Goal: Task Accomplishment & Management: Manage account settings

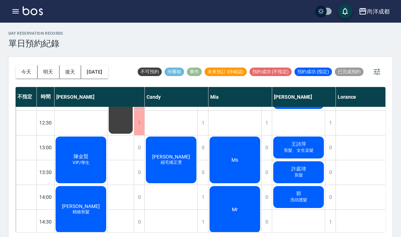
scroll to position [120, 0]
click at [174, 176] on div "[PERSON_NAME] 縮毛矯正燙" at bounding box center [171, 160] width 53 height 49
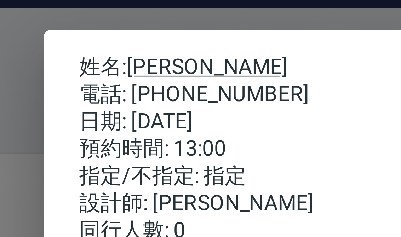
click at [4, 39] on div "姓名: [PERSON_NAME] 電話: [PHONE_NUMBER] 日期: [DATE] 預約時間: 13:00 指定/不指定: 指定 設計師: [PE…" at bounding box center [200, 118] width 401 height 237
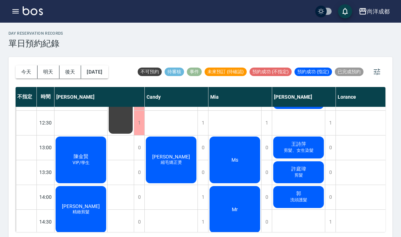
click at [144, 232] on div "0" at bounding box center [139, 222] width 11 height 24
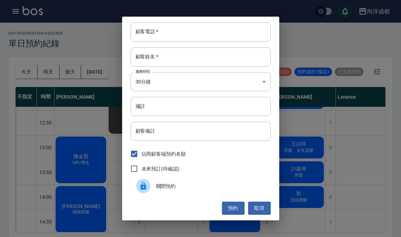
click at [76, 131] on div "顧客電話   * 顧客電話   * 顧客姓名   * 顧客姓名   * 服務時長 30分鐘 1 服務時長 備註 備註 顧客備註 顧客備註 佔用顧客端預約名額 …" at bounding box center [200, 118] width 401 height 237
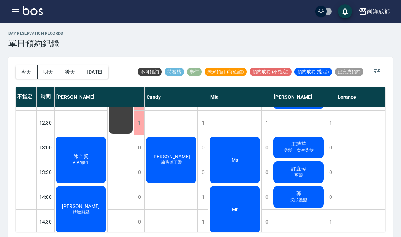
click at [48, 70] on button "明天" at bounding box center [49, 71] width 22 height 13
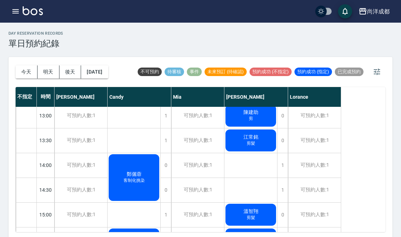
scroll to position [153, 0]
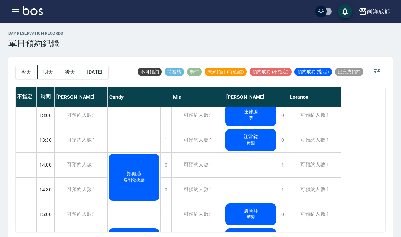
click at [281, 166] on div "1" at bounding box center [282, 165] width 11 height 24
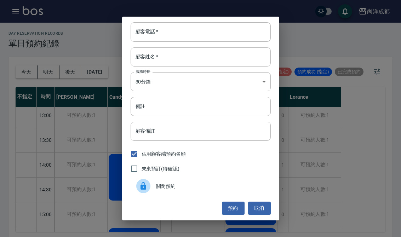
click at [219, 37] on input "顧客電話   *" at bounding box center [201, 31] width 140 height 19
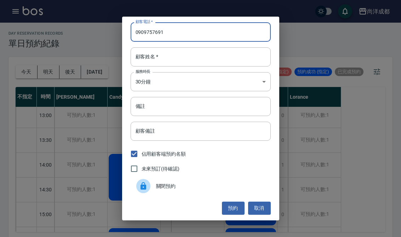
type input "0909757691"
click at [201, 59] on input "顧客姓名   *" at bounding box center [201, 56] width 140 height 19
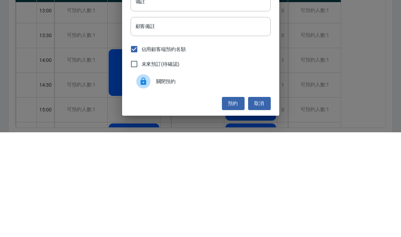
type input "王"
click at [243, 122] on input "顧客備註" at bounding box center [201, 131] width 140 height 19
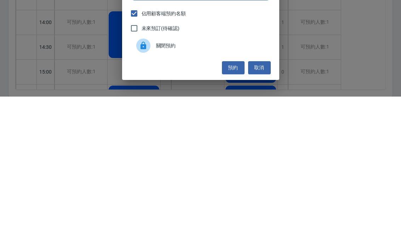
type input "剪"
click at [231, 202] on button "預約" at bounding box center [233, 208] width 23 height 13
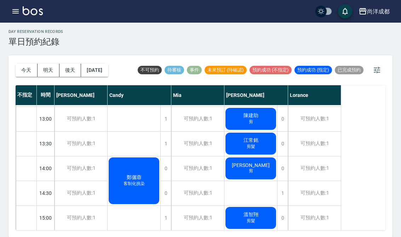
scroll to position [151, 0]
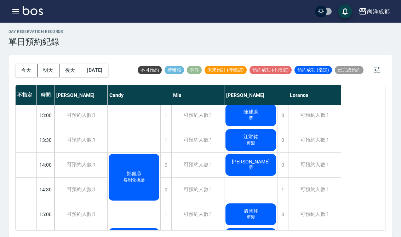
click at [47, 75] on button "明天" at bounding box center [49, 70] width 22 height 13
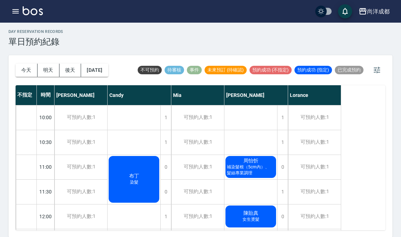
click at [43, 74] on button "明天" at bounding box center [49, 70] width 22 height 13
click at [75, 71] on button "後天" at bounding box center [70, 70] width 22 height 13
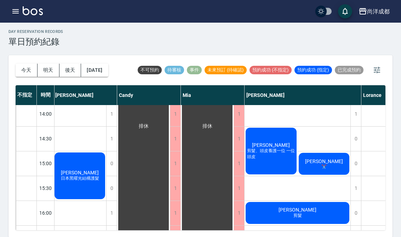
scroll to position [201, 2]
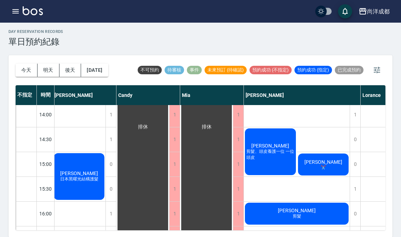
click at [65, 71] on button "後天" at bounding box center [70, 70] width 22 height 13
click at [64, 71] on button "後天" at bounding box center [70, 70] width 22 height 13
click at [48, 75] on button "明天" at bounding box center [49, 70] width 22 height 13
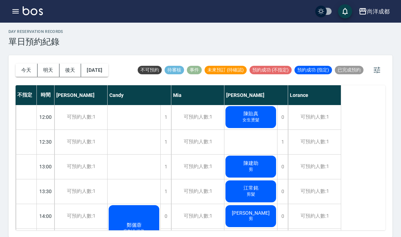
scroll to position [100, 0]
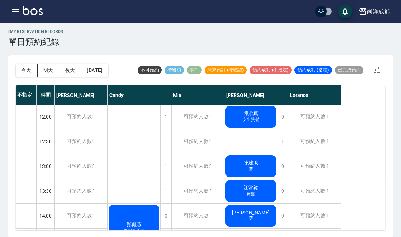
click at [27, 75] on button "今天" at bounding box center [27, 70] width 22 height 13
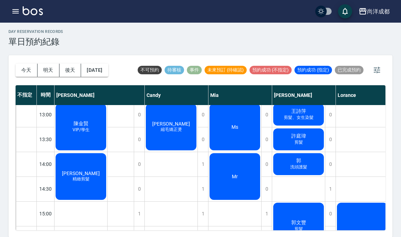
click at [252, 137] on div "Ms" at bounding box center [234, 127] width 53 height 49
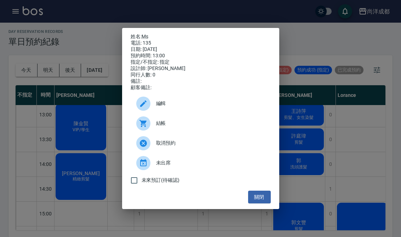
click at [265, 204] on button "關閉" at bounding box center [259, 197] width 23 height 13
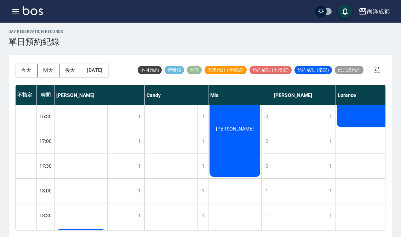
click at [251, 163] on div "李唐" at bounding box center [234, 129] width 53 height 98
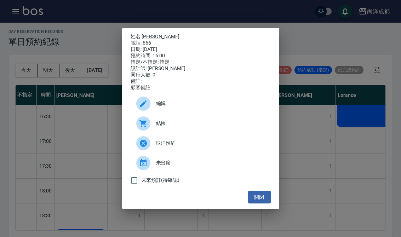
click at [265, 204] on button "關閉" at bounding box center [259, 197] width 23 height 13
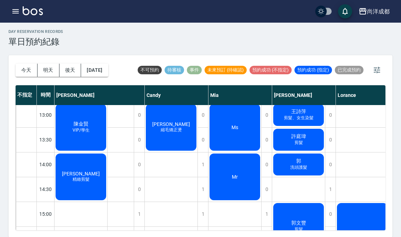
click at [309, 174] on div "郭 洗頭護髮" at bounding box center [298, 165] width 53 height 24
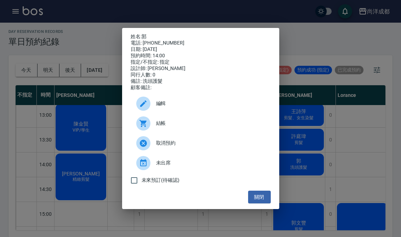
click at [277, 209] on div "姓名: 郭 電話: 0921285598 日期: 2025/09/05 預約時間: 14:00 指定/不指定: 指定 設計師: Benny 同行人數: 0 備…" at bounding box center [200, 119] width 157 height 182
click at [260, 204] on button "關閉" at bounding box center [259, 197] width 23 height 13
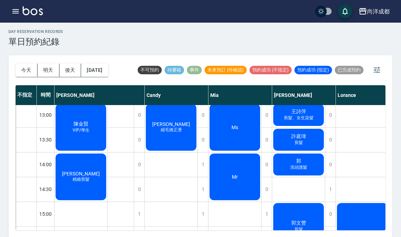
click at [298, 171] on span "洗頭護髮" at bounding box center [299, 168] width 20 height 6
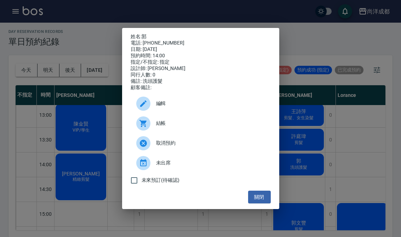
click at [259, 204] on button "關閉" at bounding box center [259, 197] width 23 height 13
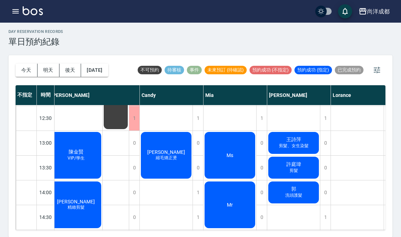
click at [298, 188] on div "郭 洗頭護髮" at bounding box center [293, 192] width 53 height 24
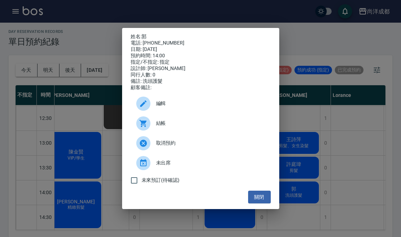
click at [187, 44] on div "電話: 0921285598" at bounding box center [201, 43] width 140 height 6
click at [143, 38] on link "郭" at bounding box center [144, 37] width 5 height 6
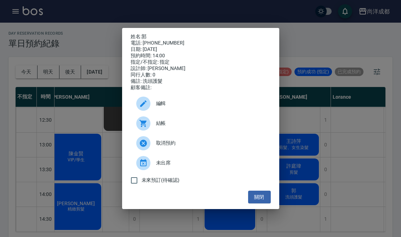
click at [163, 40] on div "電話: 0921285598" at bounding box center [201, 43] width 140 height 6
click at [260, 191] on ul "編輯 結帳 取消預約 未出席 未來預訂(待確認)" at bounding box center [201, 141] width 140 height 100
click at [258, 201] on button "關閉" at bounding box center [259, 197] width 23 height 13
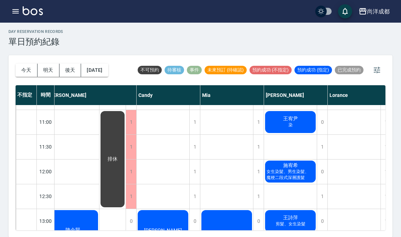
scroll to position [45, 8]
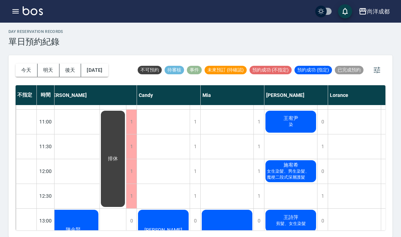
click at [19, 75] on button "今天" at bounding box center [27, 70] width 22 height 13
click at [21, 75] on button "今天" at bounding box center [27, 70] width 22 height 13
click at [25, 80] on div "今天 明天 後天 2025/09/05" at bounding box center [62, 70] width 93 height 30
click at [18, 76] on button "今天" at bounding box center [27, 70] width 22 height 13
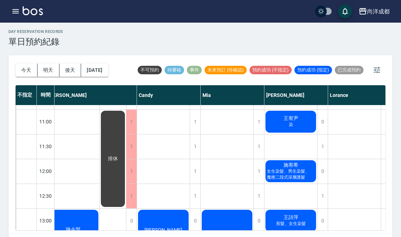
click at [22, 81] on div "今天 明天 後天 2025/09/05" at bounding box center [62, 70] width 93 height 30
click at [18, 81] on div "今天 明天 後天 2025/09/05" at bounding box center [62, 70] width 93 height 30
click at [18, 80] on div "今天 明天 後天 2025/09/05" at bounding box center [62, 70] width 93 height 30
click at [22, 81] on div "今天 明天 後天 2025/09/05" at bounding box center [62, 70] width 93 height 30
click at [21, 76] on button "今天" at bounding box center [27, 70] width 22 height 13
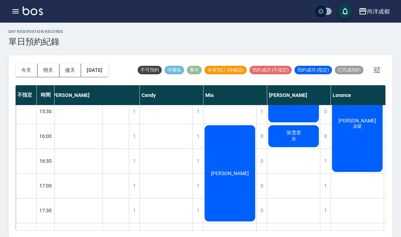
scroll to position [279, 7]
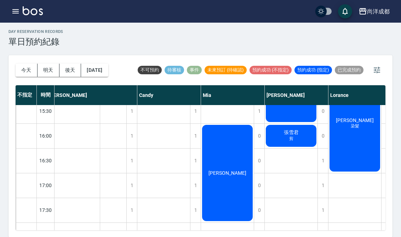
click at [246, 176] on div "李唐" at bounding box center [227, 173] width 53 height 98
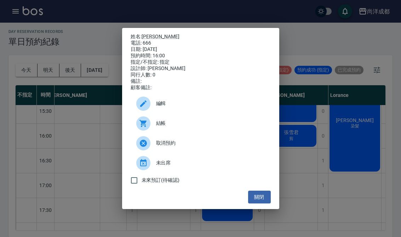
click at [140, 148] on icon at bounding box center [143, 143] width 8 height 8
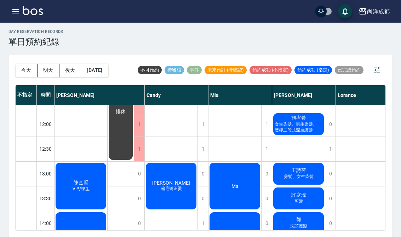
scroll to position [93, 0]
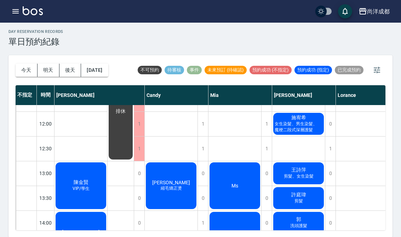
click at [305, 180] on div "王詩萍 剪髮、女生染髮" at bounding box center [298, 173] width 53 height 24
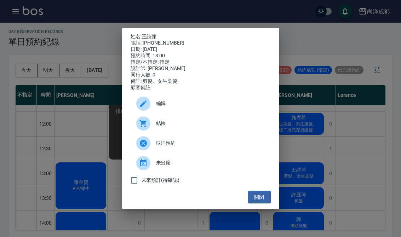
click at [264, 204] on button "關閉" at bounding box center [259, 197] width 23 height 13
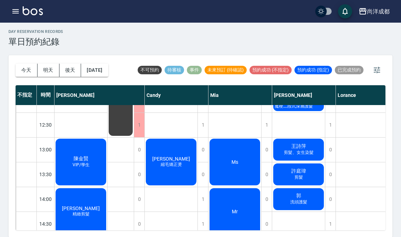
scroll to position [116, 0]
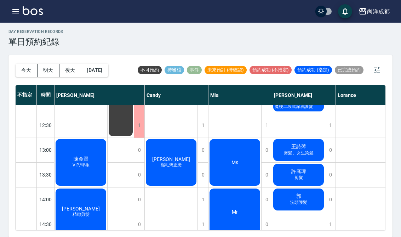
click at [86, 168] on span "VIP/學生" at bounding box center [81, 165] width 20 height 6
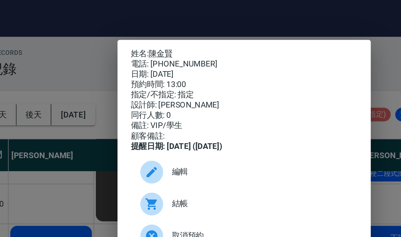
scroll to position [0, 0]
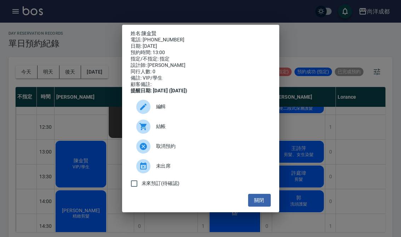
click at [262, 213] on div "姓名: 陳金賢 電話: 0905546466 日期: 2025/09/05 預約時間: 13:00 指定/不指定: 指定 設計師: Lance 同行人數: 0…" at bounding box center [200, 119] width 157 height 188
click at [260, 202] on button "關閉" at bounding box center [259, 200] width 23 height 13
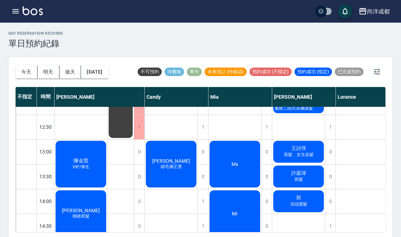
click at [24, 73] on button "今天" at bounding box center [27, 71] width 22 height 13
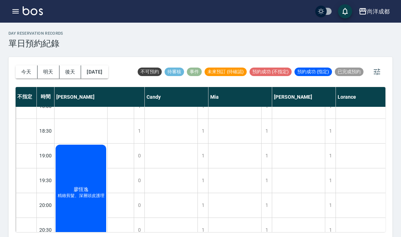
scroll to position [409, 0]
click at [51, 68] on button "明天" at bounding box center [49, 71] width 22 height 13
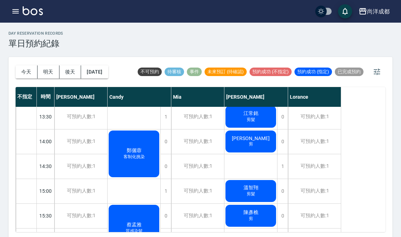
scroll to position [227, 0]
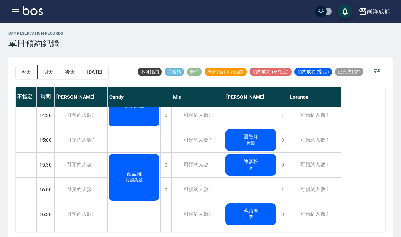
click at [23, 76] on button "今天" at bounding box center [27, 71] width 22 height 13
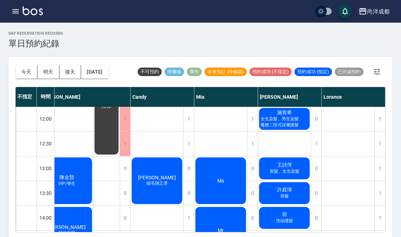
scroll to position [99, 14]
click at [282, 194] on span "剪髮" at bounding box center [284, 196] width 11 height 6
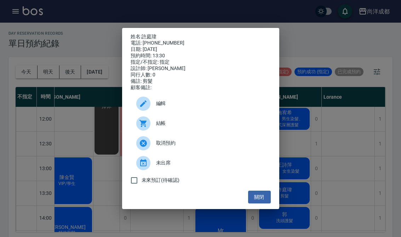
click at [261, 202] on button "關閉" at bounding box center [259, 197] width 23 height 13
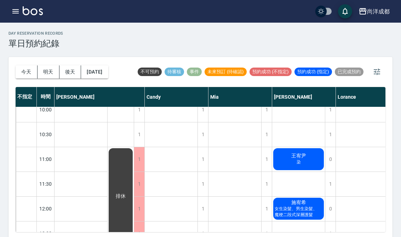
scroll to position [0, 0]
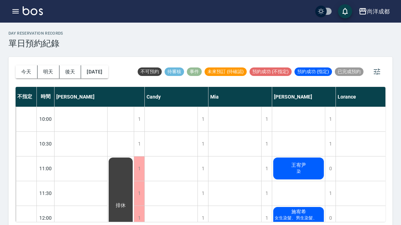
click at [18, 77] on button "今天" at bounding box center [27, 71] width 22 height 13
click at [28, 73] on button "今天" at bounding box center [27, 71] width 22 height 13
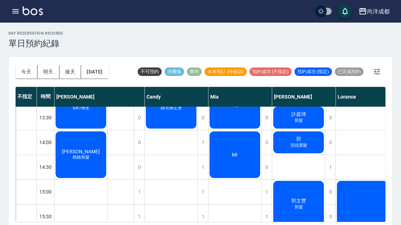
scroll to position [175, 0]
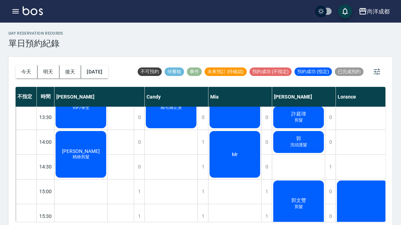
click at [89, 157] on span "精緻剪髮" at bounding box center [81, 157] width 20 height 6
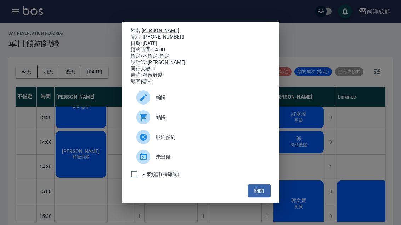
click at [34, 117] on div "姓名: 楊君平 電話: 0983023939 日期: 2025/09/05 預約時間: 14:00 指定/不指定: 指定 設計師: Lance 同行人數: 0…" at bounding box center [200, 112] width 401 height 225
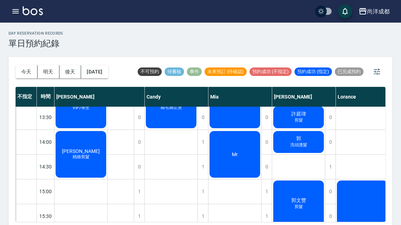
click at [308, 144] on span "洗頭護髮" at bounding box center [299, 145] width 20 height 6
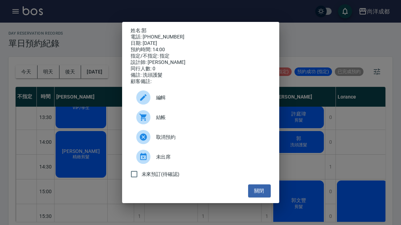
click at [185, 210] on div "姓名: [PERSON_NAME] 電話: [PHONE_NUMBER] 日期: [DATE] 預約時間: 14:00 指定/不指定: 指定 設計師: [PE…" at bounding box center [200, 112] width 401 height 225
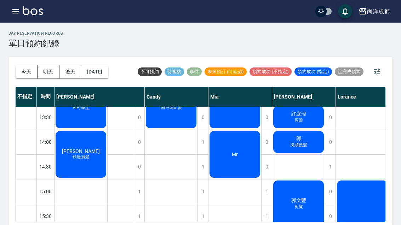
click at [313, 148] on div "郭 洗頭護髮" at bounding box center [298, 142] width 53 height 24
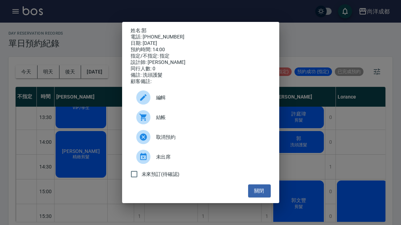
click at [208, 179] on div "未來預訂(待確認)" at bounding box center [201, 174] width 140 height 15
